Goal: Transaction & Acquisition: Purchase product/service

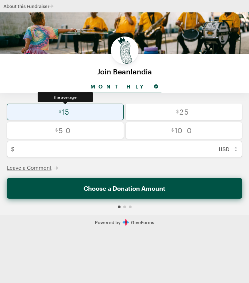
click at [99, 117] on input "radio" at bounding box center [65, 112] width 117 height 17
radio input "true"
type input "15"
checkbox input "false"
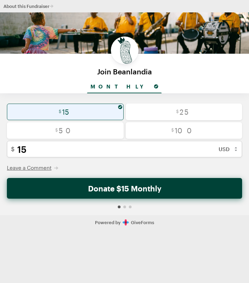
click at [119, 181] on button "Donate $15 Monthly" at bounding box center [124, 188] width 235 height 21
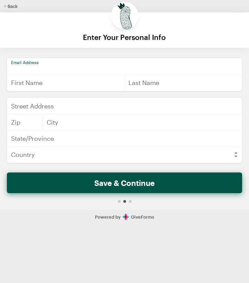
type input "[DOMAIN_NAME][EMAIL_ADDRESS][DOMAIN_NAME]"
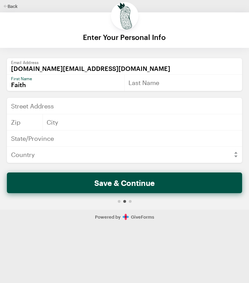
type input "Faith"
type input "[PERSON_NAME]"
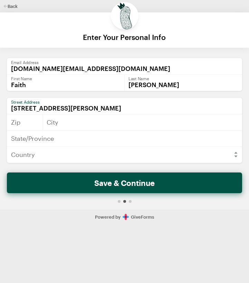
type input "[STREET_ADDRESS][PERSON_NAME]"
type input "70130"
type input "[GEOGRAPHIC_DATA]"
click at [93, 106] on input "[STREET_ADDRESS][PERSON_NAME]" at bounding box center [124, 106] width 235 height 17
type input "[STREET_ADDRESS][PERSON_NAME]"
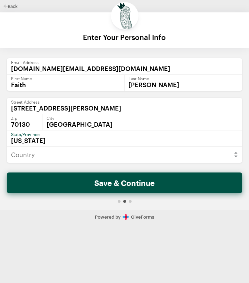
type input "[US_STATE]"
select select "US"
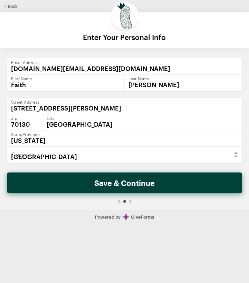
click at [101, 192] on button "Save & Continue" at bounding box center [124, 183] width 235 height 21
checkbox input "false"
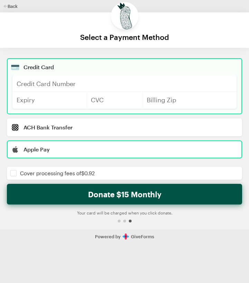
click at [99, 157] on input "radio" at bounding box center [124, 150] width 235 height 18
radio input "true"
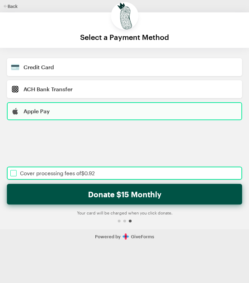
click at [100, 174] on input "checkbox" at bounding box center [124, 173] width 235 height 13
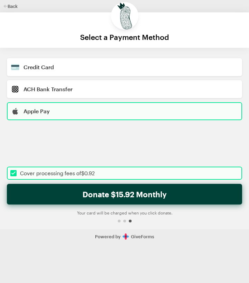
checkbox input "true"
